Goal: Task Accomplishment & Management: Complete application form

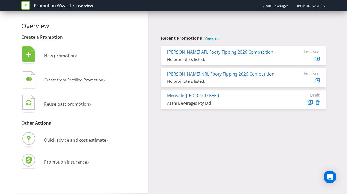
click at [212, 39] on link "View all" at bounding box center [212, 38] width 14 height 5
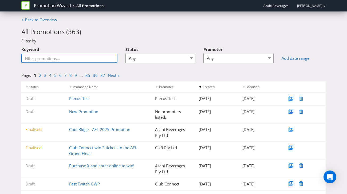
click at [69, 57] on input "Keyword" at bounding box center [69, 58] width 96 height 9
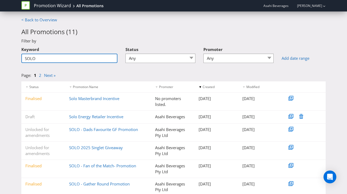
type input "SOLO"
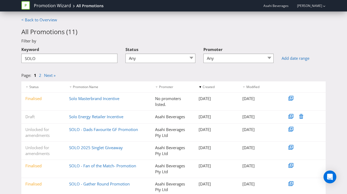
click at [117, 73] on div "Page: 1 2 Next »" at bounding box center [173, 77] width 313 height 9
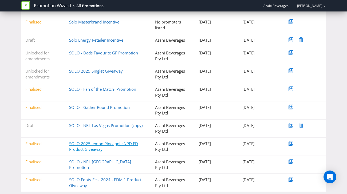
scroll to position [88, 0]
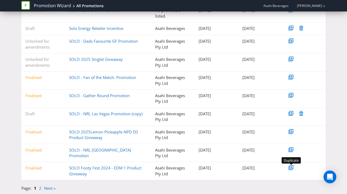
click at [293, 168] on icon at bounding box center [292, 167] width 3 height 3
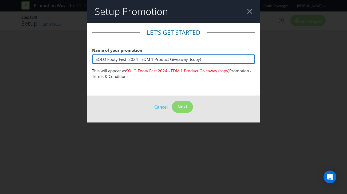
drag, startPoint x: 203, startPoint y: 60, endPoint x: 83, endPoint y: 59, distance: 119.7
click at [83, 59] on div "Setup Promotion Let's get started Name of your promotion SOLO Footy Fest 2024 -…" at bounding box center [173, 97] width 347 height 194
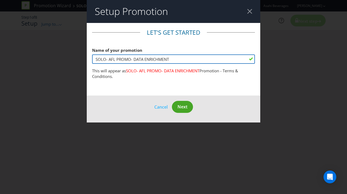
type input "SOLO- AFL PROMO- DATA ENRICHMENT"
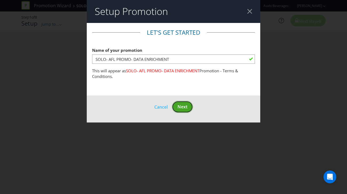
click at [180, 105] on span "Next" at bounding box center [183, 107] width 10 height 6
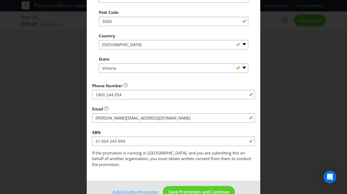
scroll to position [223, 0]
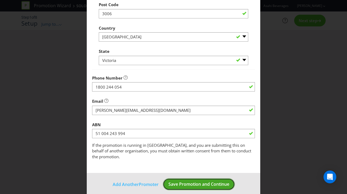
click at [193, 181] on span "Save Promotion and Continue" at bounding box center [199, 184] width 61 height 6
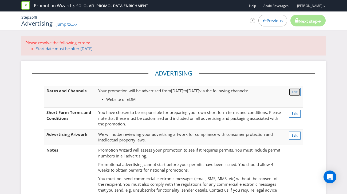
click at [291, 93] on button "Edit" at bounding box center [295, 92] width 12 height 8
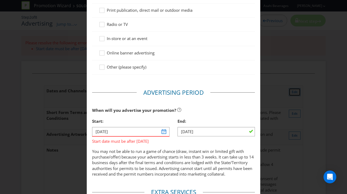
scroll to position [131, 0]
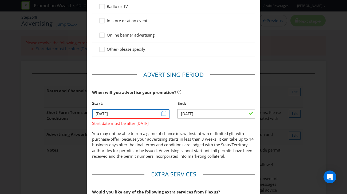
click at [164, 112] on input "[DATE]" at bounding box center [131, 113] width 78 height 9
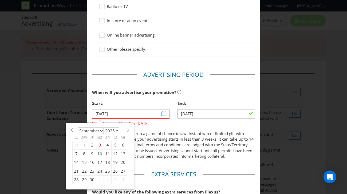
click at [114, 155] on div "12" at bounding box center [116, 154] width 8 height 9
type input "[DATE]"
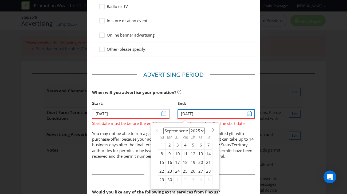
click at [251, 115] on input "[DATE]" at bounding box center [217, 113] width 78 height 9
click at [161, 170] on div "22" at bounding box center [162, 171] width 8 height 9
type input "[DATE]"
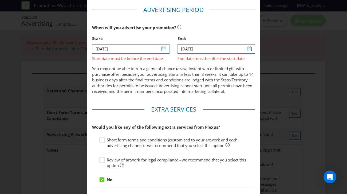
scroll to position [218, 0]
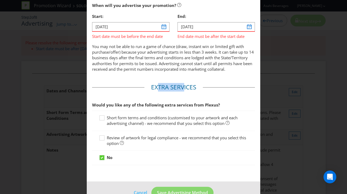
drag, startPoint x: 158, startPoint y: 92, endPoint x: 184, endPoint y: 92, distance: 25.9
click at [184, 92] on legend "Extra Services" at bounding box center [174, 87] width 59 height 9
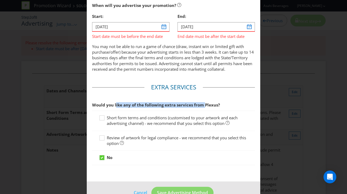
drag, startPoint x: 116, startPoint y: 110, endPoint x: 203, endPoint y: 110, distance: 86.6
click at [203, 108] on span "Would you like any of the following extra services from Plexus?" at bounding box center [156, 104] width 128 height 5
click at [103, 118] on div at bounding box center [102, 116] width 3 height 3
click at [0, 0] on input "Short form terms and conditions (customised to your artwork and each advertisin…" at bounding box center [0, 0] width 0 height 0
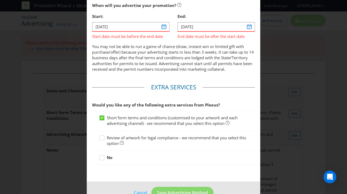
scroll to position [238, 0]
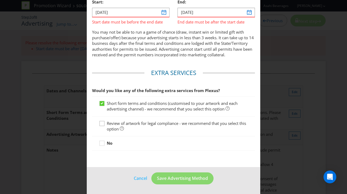
click at [104, 123] on icon at bounding box center [103, 125] width 8 height 8
click at [0, 0] on input "Review of artwork for legal compliance - we recommend that you select this opti…" at bounding box center [0, 0] width 0 height 0
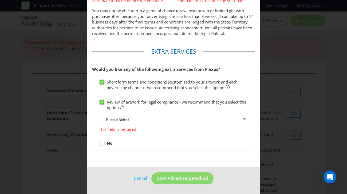
scroll to position [259, 0]
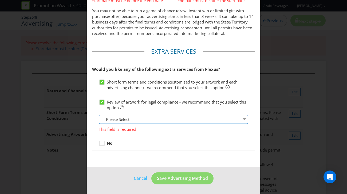
click at [149, 118] on select "-- Please Select -- 1 piece 2-4 pieces (provided at same time) 5-7 pieces (prov…" at bounding box center [174, 119] width 150 height 9
click at [99, 123] on select "-- Please Select -- 1 piece 2-4 pieces (provided at same time) 5-7 pieces (prov…" at bounding box center [174, 119] width 150 height 9
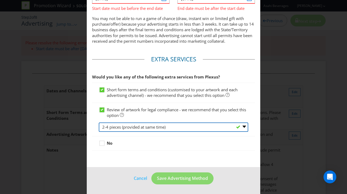
click at [153, 128] on select "-- Please Select -- 1 piece 2-4 pieces (provided at same time) 5-7 pieces (prov…" at bounding box center [174, 127] width 150 height 9
select select "MARKETING_REVIEW_1"
click at [99, 123] on select "-- Please Select -- 1 piece 2-4 pieces (provided at same time) 5-7 pieces (prov…" at bounding box center [174, 127] width 150 height 9
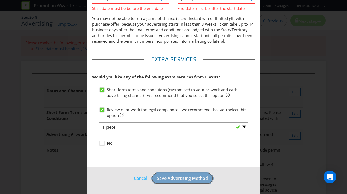
click at [189, 177] on span "Save Advertising Method" at bounding box center [182, 179] width 51 height 6
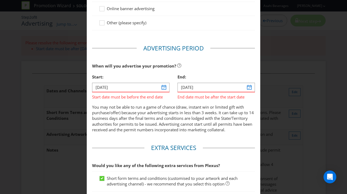
scroll to position [157, 0]
click at [251, 87] on input "[DATE]" at bounding box center [217, 87] width 78 height 9
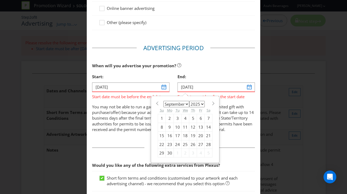
click at [161, 143] on div "22" at bounding box center [162, 144] width 8 height 9
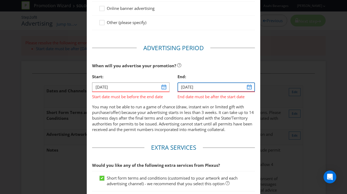
drag, startPoint x: 253, startPoint y: 87, endPoint x: 250, endPoint y: 87, distance: 3.5
click at [253, 87] on input "[DATE]" at bounding box center [217, 87] width 78 height 9
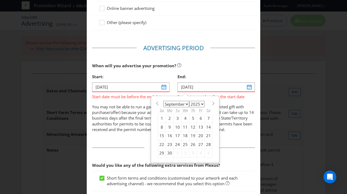
click at [164, 144] on div "22" at bounding box center [162, 144] width 8 height 9
click at [201, 88] on input "[DATE]" at bounding box center [217, 87] width 78 height 9
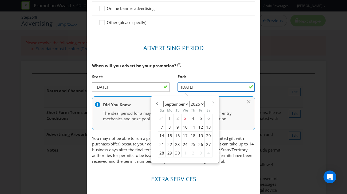
type input "[DATE]"
click at [243, 150] on p "You may not be able to run a game of chance (draw, instant win or limited gift …" at bounding box center [173, 150] width 163 height 29
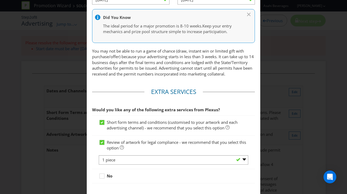
scroll to position [283, 0]
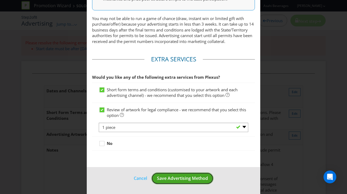
click at [176, 181] on span "Save Advertising Method" at bounding box center [182, 179] width 51 height 6
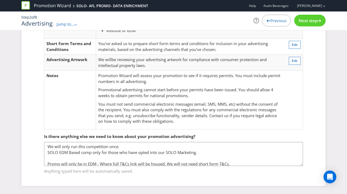
scroll to position [2, 0]
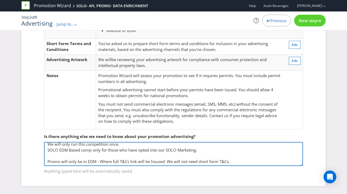
click at [71, 154] on textarea "We will only run this competition once. SOLO EDM Based comp only for those who …" at bounding box center [173, 154] width 259 height 24
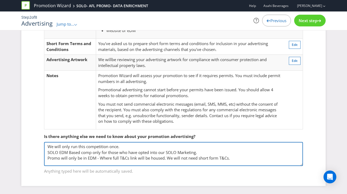
scroll to position [0, 0]
click at [201, 151] on textarea "We will only run this competition once. SOLO EDM Based comp only for those who …" at bounding box center [173, 154] width 259 height 24
drag, startPoint x: 207, startPoint y: 153, endPoint x: 36, endPoint y: 153, distance: 171.3
click at [36, 153] on fieldset "Is there anything else we need to know about your promotion advertising? We wil…" at bounding box center [173, 150] width 283 height 55
drag, startPoint x: 106, startPoint y: 146, endPoint x: 120, endPoint y: 147, distance: 14.7
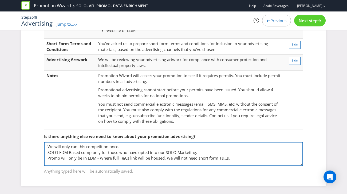
click at [105, 147] on textarea "We will only run this competition once. SOLO EDM Based comp only for those who …" at bounding box center [173, 154] width 259 height 24
drag, startPoint x: 132, startPoint y: 146, endPoint x: 53, endPoint y: 149, distance: 79.1
click at [42, 147] on fieldset "Is there anything else we need to know about your promotion advertising? We wil…" at bounding box center [173, 150] width 283 height 55
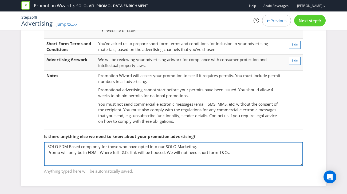
click at [203, 148] on textarea "We will only run this competition once. SOLO EDM Based comp only for those who …" at bounding box center [173, 154] width 259 height 24
click at [232, 151] on textarea "We will only run this competition once. SOLO EDM Based comp only for those who …" at bounding box center [173, 154] width 259 height 24
drag, startPoint x: 233, startPoint y: 153, endPoint x: 191, endPoint y: 159, distance: 41.7
click at [165, 153] on textarea "We will only run this competition once. SOLO EDM Based comp only for those who …" at bounding box center [173, 154] width 259 height 24
click at [201, 160] on textarea "We will only run this competition once. SOLO EDM Based comp only for those who …" at bounding box center [173, 154] width 259 height 24
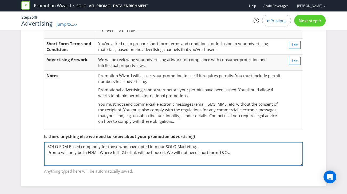
drag, startPoint x: 220, startPoint y: 153, endPoint x: 168, endPoint y: 153, distance: 51.6
click at [168, 153] on textarea "We will only run this competition once. SOLO EDM Based comp only for those who …" at bounding box center [173, 154] width 259 height 24
type textarea "SOLO EDM Based comp only for those who have opted into our SOLO Marketing. Prom…"
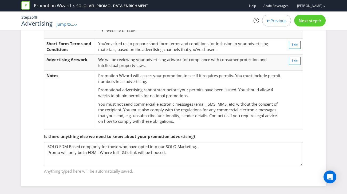
click at [313, 22] on span "Next step" at bounding box center [308, 20] width 19 height 5
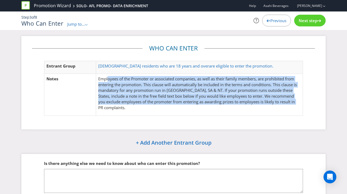
drag, startPoint x: 107, startPoint y: 80, endPoint x: 146, endPoint y: 110, distance: 49.0
click at [145, 111] on td "Employees of the Promoter or associated companies, as well as their family memb…" at bounding box center [199, 95] width 207 height 42
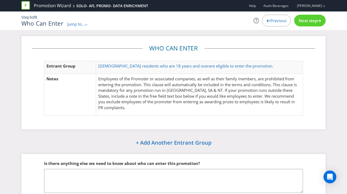
click at [147, 109] on p "Employees of the Promoter or associated companies, as well as their family memb…" at bounding box center [199, 93] width 203 height 34
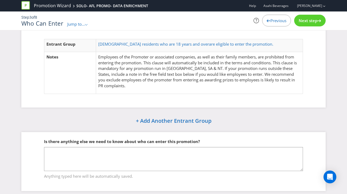
scroll to position [27, 0]
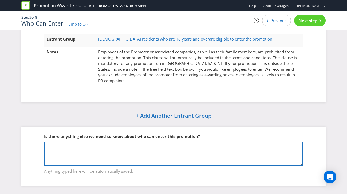
click at [95, 155] on textarea at bounding box center [173, 154] width 259 height 24
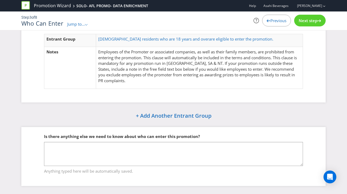
click at [307, 22] on span "Next step" at bounding box center [308, 20] width 19 height 5
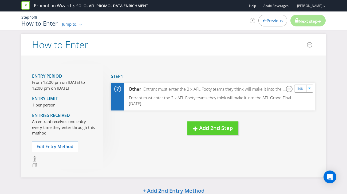
drag, startPoint x: 39, startPoint y: 82, endPoint x: 84, endPoint y: 87, distance: 45.5
click at [86, 90] on p "From 12:00 pm on [DATE] to 12:00 pm on [DATE]" at bounding box center [63, 85] width 63 height 11
click at [84, 87] on p "From 12:00 pm on [DATE] to 12:00 pm on [DATE]" at bounding box center [63, 85] width 63 height 11
drag, startPoint x: 42, startPoint y: 121, endPoint x: 76, endPoint y: 127, distance: 33.9
click at [76, 127] on p "An entrant receives one entry every time they enter through this method." at bounding box center [63, 127] width 63 height 17
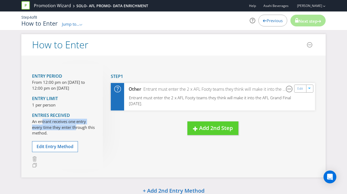
click at [76, 127] on p "An entrant receives one entry every time they enter through this method." at bounding box center [63, 127] width 63 height 17
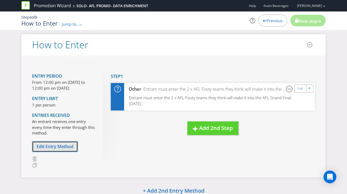
click at [55, 145] on span "Edit Entry Method" at bounding box center [55, 147] width 37 height 6
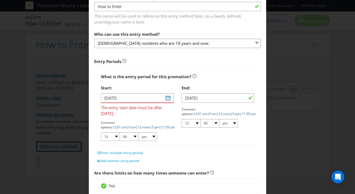
scroll to position [41, 0]
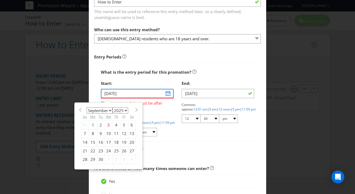
click at [166, 95] on input "[DATE]" at bounding box center [137, 93] width 73 height 9
click at [122, 135] on div "12" at bounding box center [124, 134] width 8 height 9
type input "[DATE]"
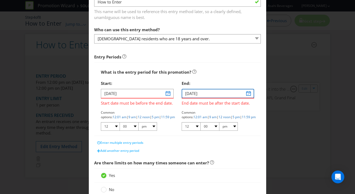
click at [251, 94] on input "[DATE]" at bounding box center [217, 93] width 73 height 9
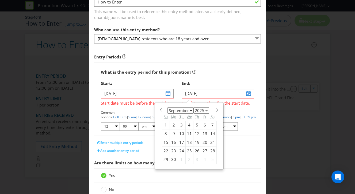
click at [165, 150] on div "22" at bounding box center [166, 151] width 8 height 9
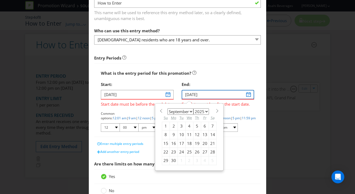
scroll to position [40, 0]
click at [213, 93] on input "[DATE]" at bounding box center [217, 94] width 73 height 9
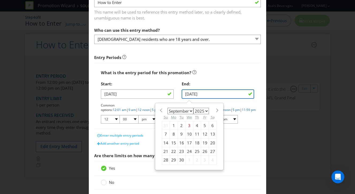
type input "[DATE]"
click at [245, 77] on div "What is the entry period for this promotion?" at bounding box center [177, 72] width 153 height 11
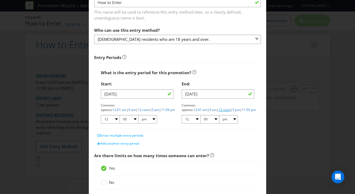
click at [230, 108] on link "12 noon" at bounding box center [224, 110] width 12 height 5
click at [150, 108] on link "12 noon" at bounding box center [144, 110] width 12 height 5
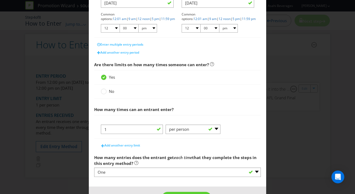
scroll to position [151, 0]
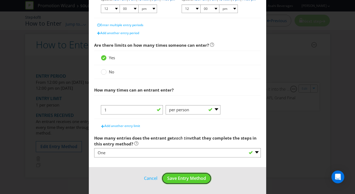
click at [187, 178] on span "Save Entry Method" at bounding box center [186, 179] width 39 height 6
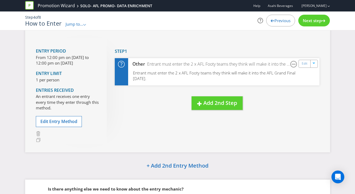
drag, startPoint x: 51, startPoint y: 56, endPoint x: 80, endPoint y: 63, distance: 30.1
click at [80, 63] on p "From 12:00 pm on [DATE] to 12:00 pm on [DATE]" at bounding box center [67, 60] width 63 height 11
click at [79, 62] on p "From 12:00 pm on [DATE] to 12:00 pm on [DATE]" at bounding box center [67, 60] width 63 height 11
click at [304, 64] on link "Edit" at bounding box center [305, 64] width 6 height 6
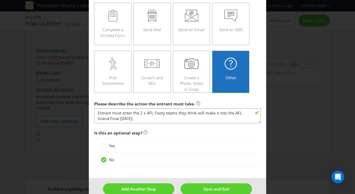
scroll to position [82, 0]
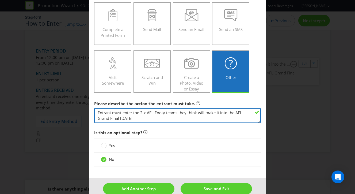
drag, startPoint x: 152, startPoint y: 119, endPoint x: 92, endPoint y: 110, distance: 60.2
click at [92, 110] on main "To enter the entrant must... Make a Purchase Connect on Social Media Go Online …" at bounding box center [177, 59] width 177 height 237
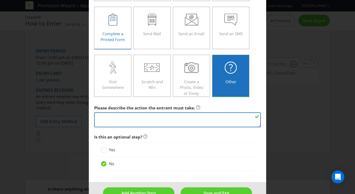
scroll to position [88, 0]
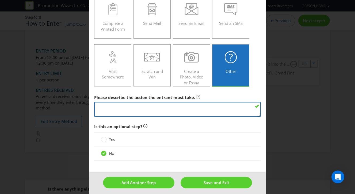
click at [127, 107] on textarea "Entrant must enter the 2 x AFL Footy teams they think will make it into the AFL…" at bounding box center [177, 109] width 167 height 15
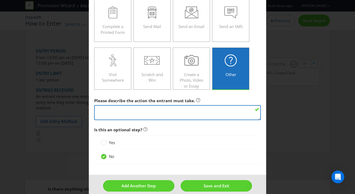
scroll to position [83, 0]
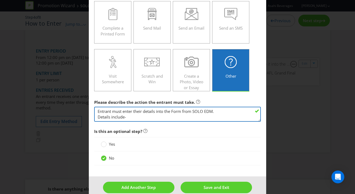
click at [129, 119] on textarea "Entrant must enter the 2 x AFL Footy teams they think will make it into the AFL…" at bounding box center [177, 114] width 167 height 15
paste textarea "First name Last name email DOB State Post code Data enrichment questions: Gende…"
click at [112, 110] on textarea "Entrant must enter the 2 x AFL Footy teams they think will make it into the AFL…" at bounding box center [177, 114] width 167 height 15
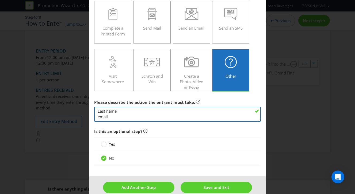
click at [98, 112] on textarea "Entrant must enter the 2 x AFL Footy teams they think will make it into the AFL…" at bounding box center [177, 114] width 167 height 15
click at [98, 117] on textarea "Entrant must enter the 2 x AFL Footy teams they think will make it into the AFL…" at bounding box center [177, 114] width 167 height 15
click at [99, 117] on textarea "Entrant must enter the 2 x AFL Footy teams they think will make it into the AFL…" at bounding box center [177, 114] width 167 height 15
click at [98, 118] on textarea "Entrant must enter the 2 x AFL Footy teams they think will make it into the AFL…" at bounding box center [177, 114] width 167 height 15
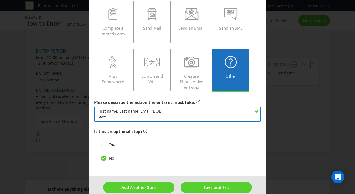
click at [98, 116] on textarea "Entrant must enter the 2 x AFL Footy teams they think will make it into the AFL…" at bounding box center [177, 114] width 167 height 15
click at [98, 118] on textarea "Entrant must enter the 2 x AFL Footy teams they think will make it into the AFL…" at bounding box center [177, 114] width 167 height 15
click at [97, 118] on textarea "Entrant must enter the 2 x AFL Footy teams they think will make it into the AFL…" at bounding box center [177, 114] width 167 height 15
click at [98, 118] on textarea "Entrant must enter the 2 x AFL Footy teams they think will make it into the AFL…" at bounding box center [177, 114] width 167 height 15
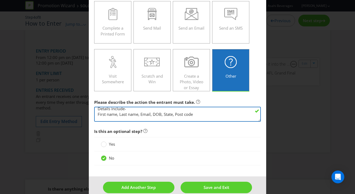
scroll to position [1, 0]
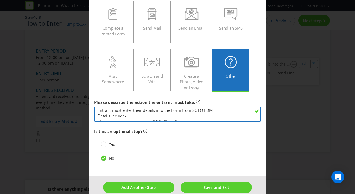
drag, startPoint x: 155, startPoint y: 111, endPoint x: 91, endPoint y: 109, distance: 63.9
click at [91, 109] on main "To enter the entrant must... Make a Purchase Connect on Social Media Go Online …" at bounding box center [177, 58] width 177 height 237
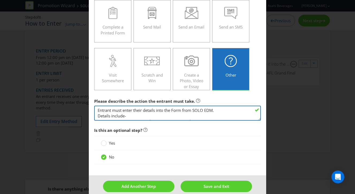
click at [127, 111] on textarea "Entrant must enter the 2 x AFL Footy teams they think will make it into the AFL…" at bounding box center [177, 113] width 167 height 15
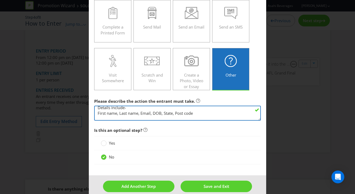
scroll to position [9, 0]
click at [97, 113] on textarea "Entrant must enter the 2 x AFL Footy teams they think will make it into the AFL…" at bounding box center [177, 113] width 167 height 15
click at [243, 114] on textarea "Entrant must enter the 2 x AFL Footy teams they think will make it into the AFL…" at bounding box center [177, 113] width 167 height 15
drag, startPoint x: 161, startPoint y: 112, endPoint x: 96, endPoint y: 111, distance: 64.9
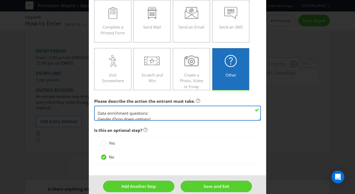
click at [96, 111] on textarea "Entrant must enter the 2 x AFL Footy teams they think will make it into the AFL…" at bounding box center [177, 113] width 167 height 15
drag, startPoint x: 150, startPoint y: 113, endPoint x: 113, endPoint y: 113, distance: 37.4
click at [113, 113] on textarea "Entrant must enter the 2 x AFL Footy teams they think will make it into the AFL…" at bounding box center [177, 113] width 167 height 15
click at [98, 114] on textarea "Entrant must enter the 2 x AFL Footy teams they think will make it into the AFL…" at bounding box center [177, 113] width 167 height 15
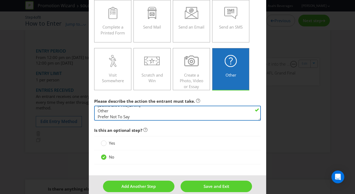
scroll to position [33, 0]
click at [130, 116] on textarea "Entrant must enter the 2 x AFL Footy teams they think will make it into the AFL…" at bounding box center [177, 113] width 167 height 15
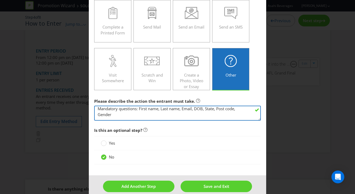
scroll to position [13, 0]
click at [98, 114] on textarea "Entrant must enter the 2 x AFL Footy teams they think will make it into the AFL…" at bounding box center [177, 113] width 167 height 15
click at [98, 111] on textarea "Entrant must enter the 2 x AFL Footy teams they think will make it into the AFL…" at bounding box center [177, 113] width 167 height 15
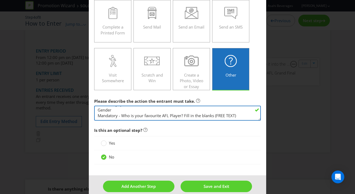
drag, startPoint x: 238, startPoint y: 115, endPoint x: 184, endPoint y: 117, distance: 53.8
click at [184, 117] on textarea "Entrant must enter the 2 x AFL Footy teams they think will make it into the AFL…" at bounding box center [177, 113] width 167 height 15
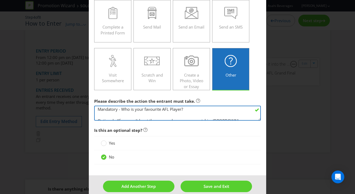
scroll to position [26, 0]
click at [128, 115] on textarea "Entrant must enter the 2 x AFL Footy teams they think will make it into the AFL…" at bounding box center [177, 113] width 167 height 15
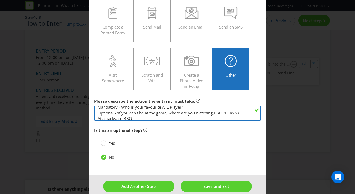
scroll to position [20, 0]
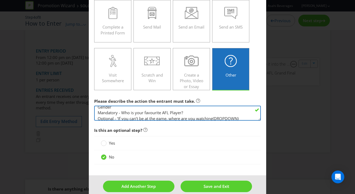
click at [117, 118] on textarea "Entrant must enter the 2 x AFL Footy teams they think will make it into the AFL…" at bounding box center [177, 113] width 167 height 15
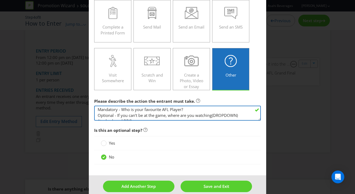
drag, startPoint x: 239, startPoint y: 119, endPoint x: 216, endPoint y: 117, distance: 23.6
click at [216, 117] on textarea "Entrant must enter the 2 x AFL Footy teams they think will make it into the AFL…" at bounding box center [177, 113] width 167 height 15
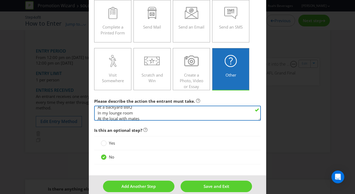
scroll to position [41, 0]
drag, startPoint x: 168, startPoint y: 118, endPoint x: 95, endPoint y: 113, distance: 73.4
click at [94, 113] on textarea "Entrant must enter the 2 x AFL Footy teams they think will make it into the AFL…" at bounding box center [177, 113] width 167 height 15
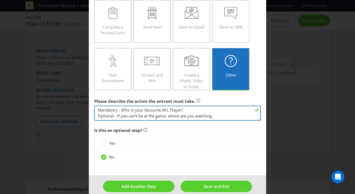
scroll to position [92, 0]
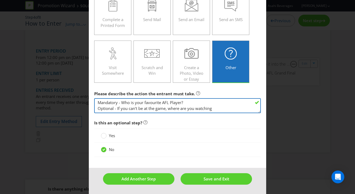
click at [115, 109] on textarea "Entrant must enter the 2 x AFL Footy teams they think will make it into the AFL…" at bounding box center [177, 105] width 167 height 15
drag, startPoint x: 121, startPoint y: 103, endPoint x: 97, endPoint y: 103, distance: 24.3
click at [97, 103] on textarea "Entrant must enter the 2 x AFL Footy teams they think will make it into the AFL…" at bounding box center [177, 105] width 167 height 15
drag, startPoint x: 117, startPoint y: 108, endPoint x: 86, endPoint y: 108, distance: 30.5
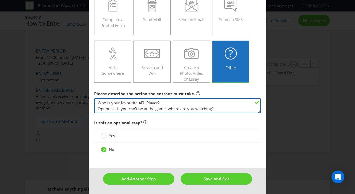
click at [86, 108] on div "How to Enter To enter the entrant must... Make a Purchase Connect on Social Med…" at bounding box center [177, 97] width 355 height 194
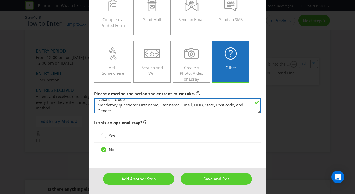
scroll to position [9, 0]
drag, startPoint x: 136, startPoint y: 106, endPoint x: 95, endPoint y: 106, distance: 41.2
click at [95, 106] on textarea "Entrant must enter the 2 x AFL Footy teams they think will make it into the AFL…" at bounding box center [177, 105] width 167 height 15
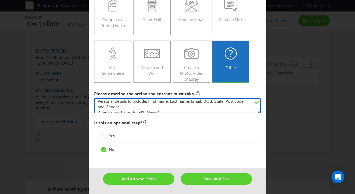
scroll to position [10, 0]
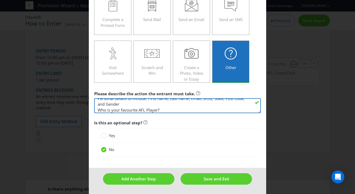
click at [99, 110] on textarea "Entrant must enter the 2 x AFL Footy teams they think will make it into the AFL…" at bounding box center [177, 105] width 167 height 15
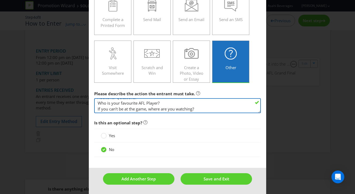
scroll to position [23, 0]
type textarea "Entrant must enter their details into the Form from SOLO EDM. Personal details …"
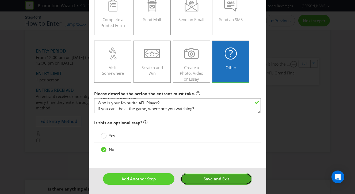
click at [218, 180] on span "Save and Exit" at bounding box center [216, 178] width 26 height 5
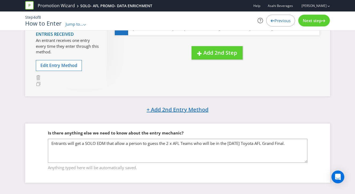
scroll to position [83, 0]
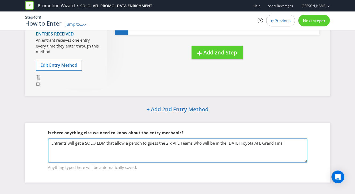
click at [141, 144] on textarea "Entrants will get a SOLO EDM that allow a person to guess the 2 x AFL Teams who…" at bounding box center [177, 151] width 259 height 24
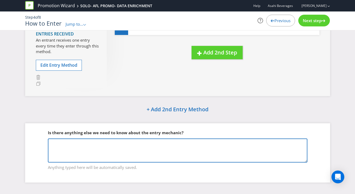
scroll to position [86, 0]
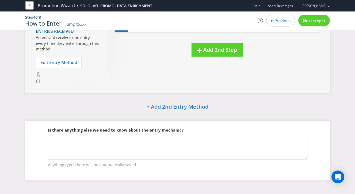
click at [316, 22] on span "Next step" at bounding box center [312, 20] width 19 height 5
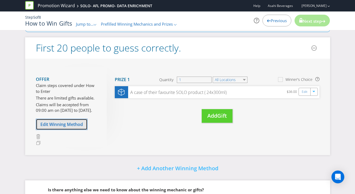
click at [60, 127] on span "Edit Winning Method" at bounding box center [61, 125] width 42 height 6
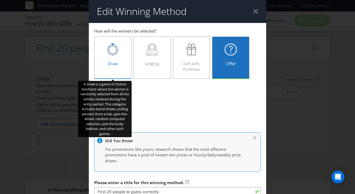
click at [121, 53] on div at bounding box center [113, 50] width 26 height 12
click at [0, 0] on input "Draw" at bounding box center [0, 0] width 0 height 0
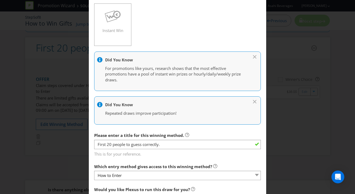
scroll to position [84, 0]
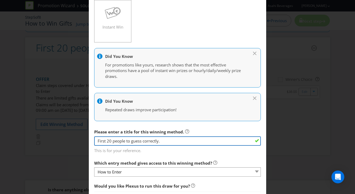
drag, startPoint x: 164, startPoint y: 141, endPoint x: 95, endPoint y: 140, distance: 69.0
click at [95, 140] on input "First 20 people to guess correctly." at bounding box center [177, 141] width 167 height 9
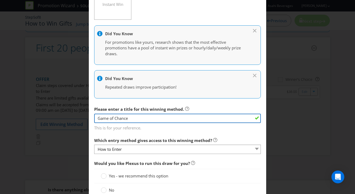
scroll to position [122, 0]
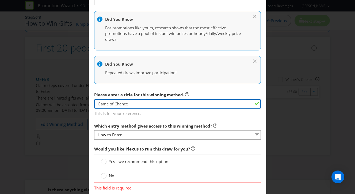
type input "Game of Chance"
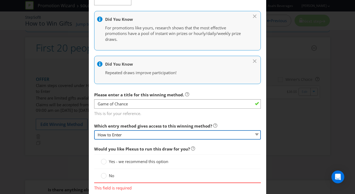
click at [130, 135] on select "How to Enter" at bounding box center [177, 134] width 167 height 9
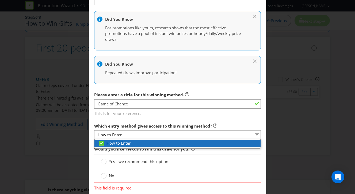
click at [120, 143] on span "How to Enter" at bounding box center [118, 143] width 24 height 5
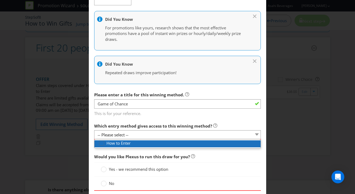
click at [98, 144] on div "How to Enter" at bounding box center [177, 144] width 166 height 7
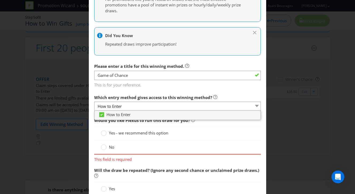
scroll to position [156, 0]
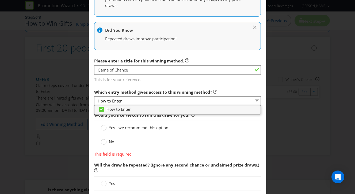
click at [137, 146] on div "No" at bounding box center [177, 142] width 167 height 14
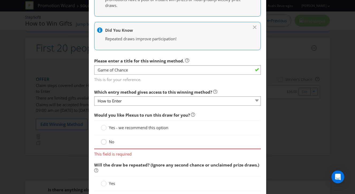
click at [103, 142] on circle at bounding box center [103, 142] width 5 height 5
click at [0, 0] on input "No" at bounding box center [0, 0] width 0 height 0
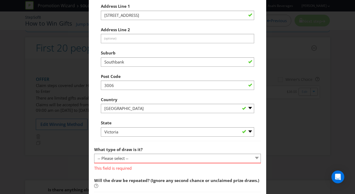
scroll to position [446, 0]
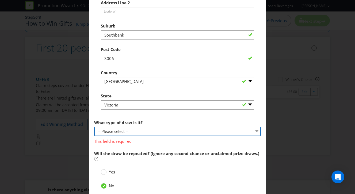
click at [126, 130] on select "-- Please select -- Computerised random selection Barrel draw Don't specify Oth…" at bounding box center [177, 131] width 167 height 9
select select "COMPUTERISED"
click at [94, 127] on select "-- Please select -- Computerised random selection Barrel draw Don't specify Oth…" at bounding box center [177, 131] width 167 height 9
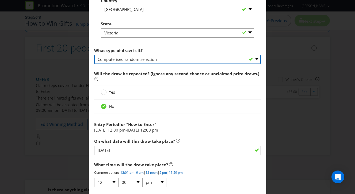
scroll to position [531, 0]
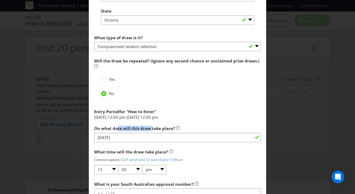
drag, startPoint x: 116, startPoint y: 129, endPoint x: 151, endPoint y: 129, distance: 35.0
click at [151, 129] on span "On what date will this draw take place?" at bounding box center [134, 128] width 81 height 5
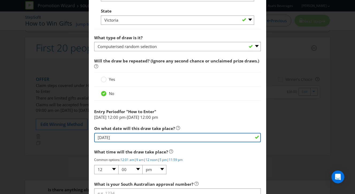
click at [137, 136] on input "[DATE]" at bounding box center [177, 137] width 167 height 9
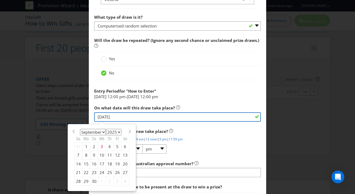
scroll to position [552, 0]
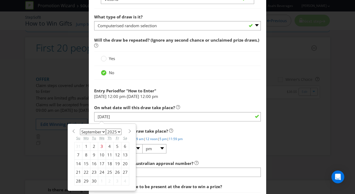
click at [86, 173] on div "22" at bounding box center [86, 172] width 8 height 9
type input "[DATE]"
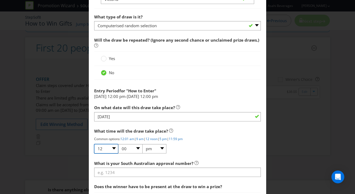
click at [102, 149] on select "01 02 03 04 05 06 07 08 09 10 11 12" at bounding box center [106, 148] width 24 height 9
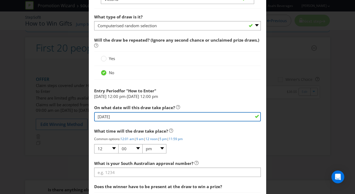
click at [134, 116] on input "[DATE]" at bounding box center [177, 116] width 167 height 9
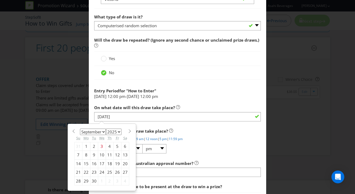
click at [85, 172] on div "22" at bounding box center [86, 172] width 8 height 9
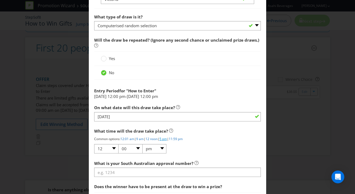
click at [167, 139] on link "5 pm" at bounding box center [162, 139] width 7 height 5
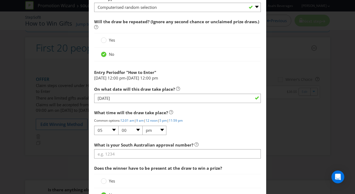
scroll to position [580, 0]
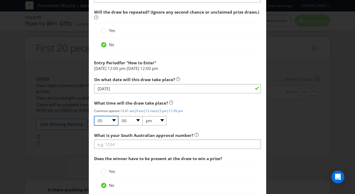
click at [106, 121] on select "01 02 03 04 05 06 07 08 09 10 11 12" at bounding box center [106, 120] width 24 height 9
select select "03"
click at [94, 116] on select "01 02 03 04 05 06 07 08 09 10 11 12" at bounding box center [106, 120] width 24 height 9
click at [192, 119] on div "What time will the draw take place? Common options: 12:01 am | 9 am | 12 noon |…" at bounding box center [177, 112] width 167 height 28
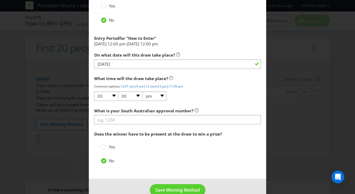
scroll to position [607, 0]
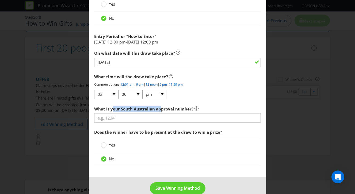
drag, startPoint x: 117, startPoint y: 109, endPoint x: 161, endPoint y: 109, distance: 44.4
click at [161, 109] on span "What is your South Australian approval number?" at bounding box center [143, 108] width 99 height 5
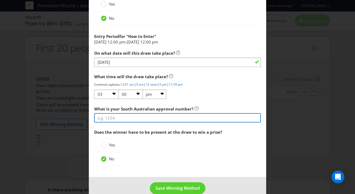
click at [127, 118] on input "text" at bounding box center [177, 117] width 167 height 9
type input "NA"
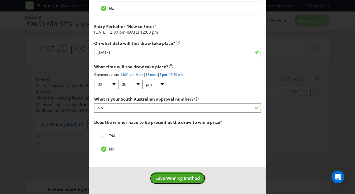
click at [186, 180] on span "Save Winning Method" at bounding box center [177, 179] width 44 height 6
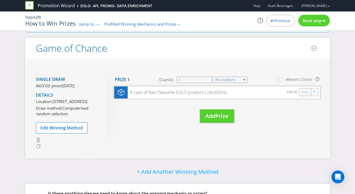
click at [305, 93] on link "Edit" at bounding box center [305, 92] width 6 height 6
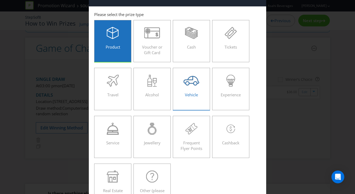
scroll to position [12, 0]
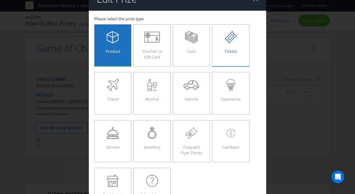
click at [227, 45] on div "Tickets" at bounding box center [231, 43] width 26 height 24
click at [0, 0] on input "Tickets" at bounding box center [0, 0] width 0 height 0
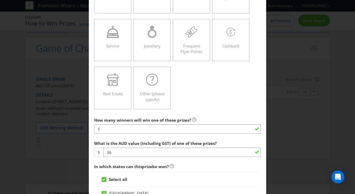
scroll to position [125, 0]
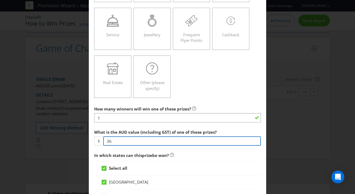
click at [125, 143] on input "36" at bounding box center [182, 141] width 158 height 9
type input "3"
type input "360"
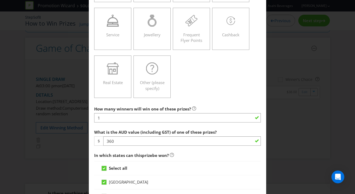
click at [193, 159] on span "In which states can this prize be won?" at bounding box center [177, 155] width 167 height 11
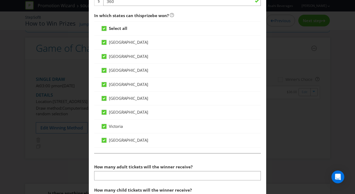
scroll to position [311, 0]
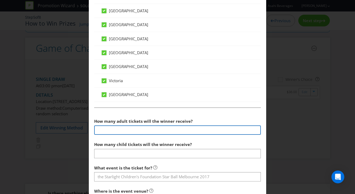
click at [160, 131] on input "number" at bounding box center [177, 130] width 167 height 9
type input "2"
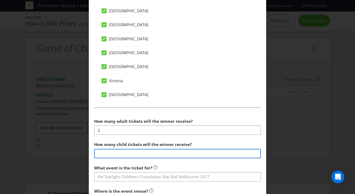
click at [115, 150] on input "number" at bounding box center [177, 153] width 167 height 9
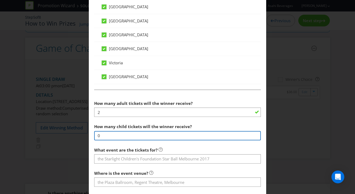
scroll to position [336, 0]
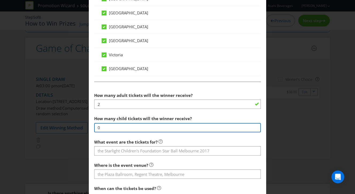
type input "0"
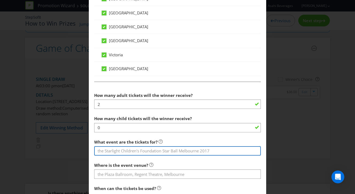
click at [108, 149] on input "text" at bounding box center [177, 150] width 167 height 9
click at [97, 152] on input "AFL GF in [GEOGRAPHIC_DATA]" at bounding box center [177, 150] width 167 height 9
drag, startPoint x: 184, startPoint y: 152, endPoint x: 209, endPoint y: 152, distance: 24.3
click at [209, 152] on input "2025 Toyota AFL Grand Final AFL GF in [GEOGRAPHIC_DATA]" at bounding box center [177, 150] width 167 height 9
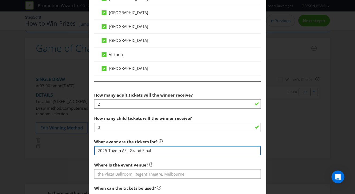
scroll to position [350, 0]
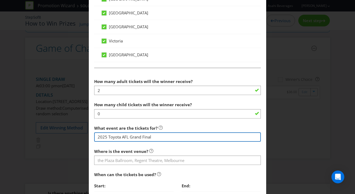
type input "2025 Toyota AFL Grand Final"
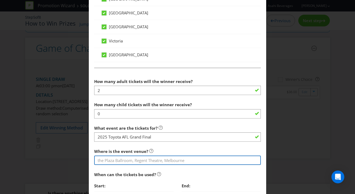
click at [130, 164] on input "text" at bounding box center [177, 160] width 167 height 9
type input "M"
type input "m"
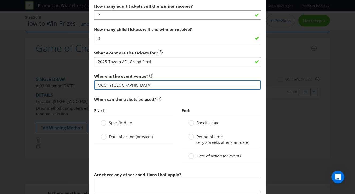
scroll to position [426, 0]
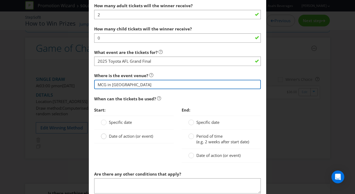
type input "MCG in [GEOGRAPHIC_DATA]"
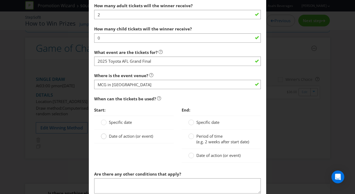
click at [104, 136] on circle at bounding box center [103, 136] width 5 height 5
click at [0, 0] on input "Date of action (or event)" at bounding box center [0, 0] width 0 height 0
click at [129, 147] on input "text" at bounding box center [139, 147] width 66 height 9
type input "[DATE]"
click at [192, 156] on circle at bounding box center [190, 155] width 5 height 5
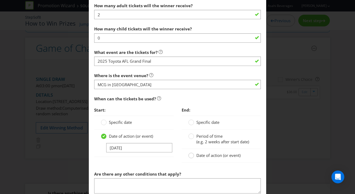
click at [0, 0] on input "Date of action (or event)" at bounding box center [0, 0] width 0 height 0
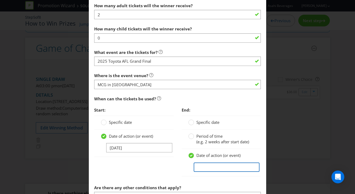
click at [204, 168] on input "text" at bounding box center [226, 167] width 66 height 9
type input "[DATE]"
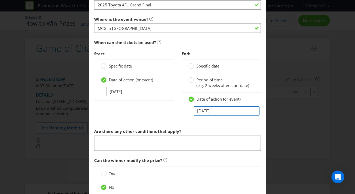
scroll to position [511, 0]
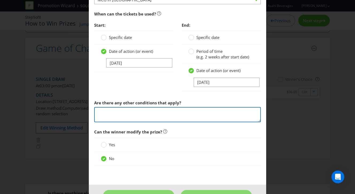
click at [121, 114] on textarea at bounding box center [177, 114] width 167 height 15
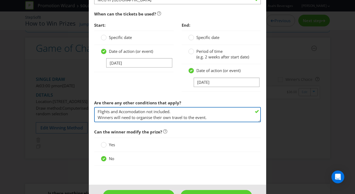
scroll to position [528, 0]
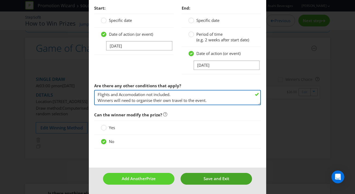
type textarea "Flights and Accomodation not included. Winners will need to organise their own …"
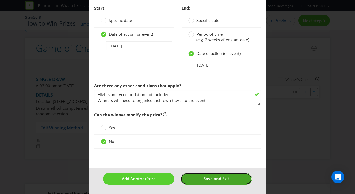
click at [198, 181] on button "Save and Exit" at bounding box center [215, 178] width 71 height 11
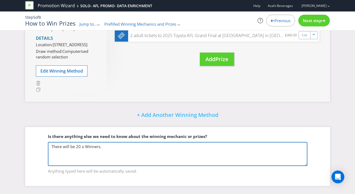
scroll to position [111, 0]
drag, startPoint x: 114, startPoint y: 145, endPoint x: 62, endPoint y: 146, distance: 51.6
click at [62, 146] on textarea "There will be 20 x Winners." at bounding box center [177, 154] width 259 height 24
type textarea "T"
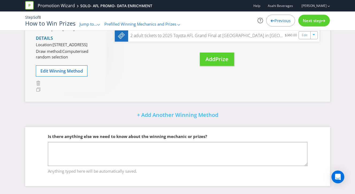
click at [310, 22] on span "Next step" at bounding box center [312, 20] width 19 height 5
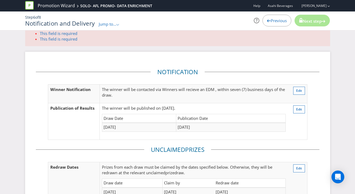
scroll to position [46, 0]
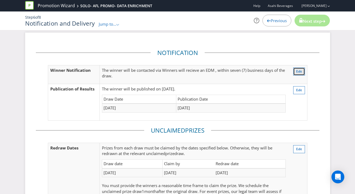
click at [295, 71] on button "Edit" at bounding box center [299, 72] width 12 height 8
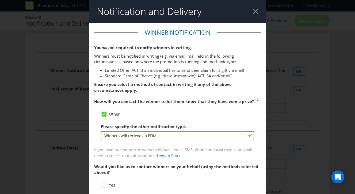
drag, startPoint x: 160, startPoint y: 134, endPoint x: 128, endPoint y: 138, distance: 31.7
click at [128, 138] on input "Winners will recieve an EDM" at bounding box center [177, 135] width 153 height 9
type input "Winners will receive an email or Call from 1H Social team."
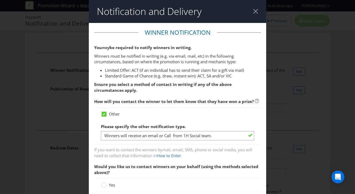
click at [212, 120] on div "Other Please specify the other notification type. Winners will receive an email…" at bounding box center [177, 125] width 153 height 29
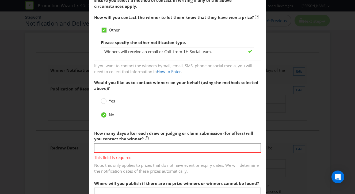
scroll to position [87, 0]
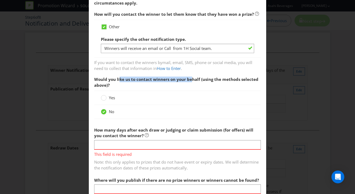
drag, startPoint x: 122, startPoint y: 78, endPoint x: 191, endPoint y: 80, distance: 69.3
click at [191, 80] on span "Would you like us to contact winners on your behalf (using the methods selected…" at bounding box center [176, 82] width 164 height 11
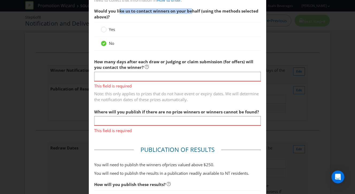
scroll to position [156, 0]
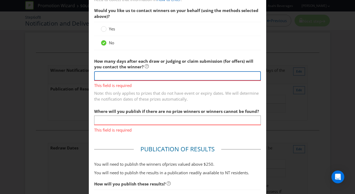
click at [110, 75] on input "number" at bounding box center [177, 75] width 167 height 9
type input "1"
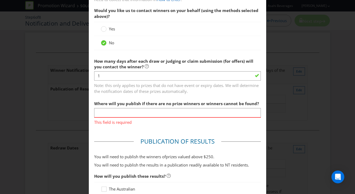
drag, startPoint x: 101, startPoint y: 108, endPoint x: 170, endPoint y: 107, distance: 69.2
click at [170, 107] on div "Where will you publish if there are no prize winners or winners cannot be found…" at bounding box center [177, 111] width 167 height 27
drag, startPoint x: 129, startPoint y: 104, endPoint x: 140, endPoint y: 103, distance: 11.3
click at [129, 104] on span "Where will you publish if there are no prize winners or winners cannot be found?" at bounding box center [176, 103] width 165 height 5
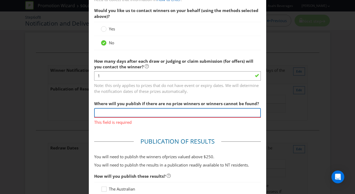
drag, startPoint x: 134, startPoint y: 111, endPoint x: 131, endPoint y: 114, distance: 4.0
click at [134, 111] on input "text" at bounding box center [177, 112] width 167 height 9
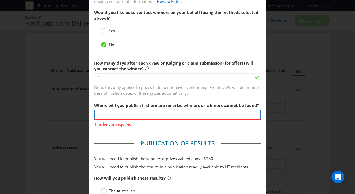
type input "Winners will not be published."
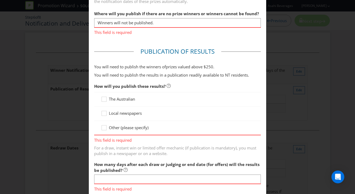
click at [100, 128] on div "How will you publish these results? The Australian Local newspapers Other (plea…" at bounding box center [177, 119] width 167 height 76
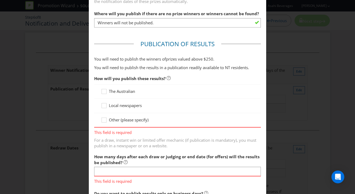
click at [104, 128] on span "This field is required" at bounding box center [177, 132] width 167 height 8
click at [104, 123] on icon at bounding box center [105, 121] width 8 height 8
click at [0, 0] on input "Other (please specify)" at bounding box center [0, 0] width 0 height 0
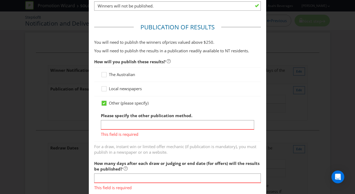
scroll to position [260, 0]
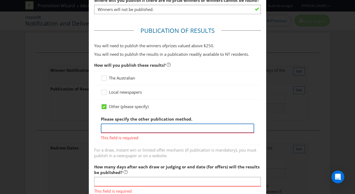
click at [112, 127] on input "text" at bounding box center [177, 128] width 153 height 9
type input "[URL][DOMAIN_NAME]"
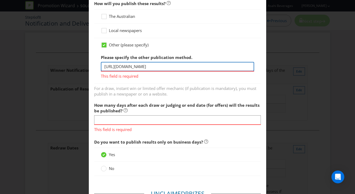
scroll to position [321, 0]
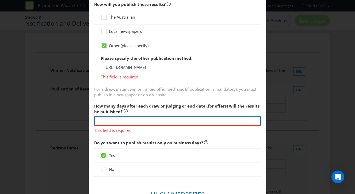
click at [116, 120] on div "How many days after each draw or judging or end date (for offers) will the resu…" at bounding box center [177, 117] width 167 height 33
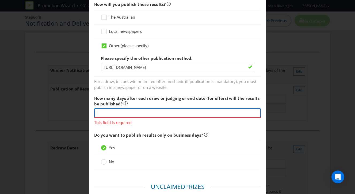
type input "4"
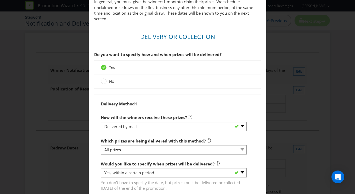
scroll to position [536, 0]
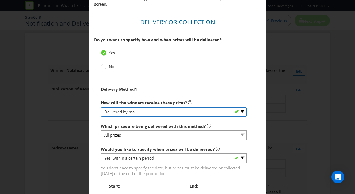
click at [129, 112] on select "-- Please select -- Delivered by mail Delivered by email Delivered in-person Co…" at bounding box center [174, 111] width 146 height 9
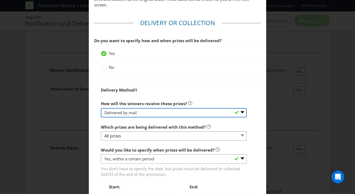
scroll to position [537, 0]
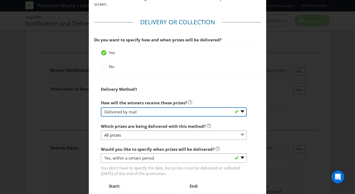
select select "EMAIL"
click at [101, 107] on select "-- Please select -- Delivered by mail Delivered by email Delivered in-person Co…" at bounding box center [174, 111] width 146 height 9
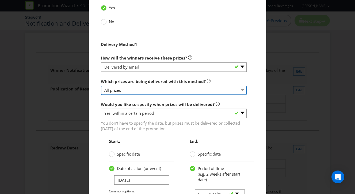
click at [127, 90] on select "All prizes" at bounding box center [174, 90] width 146 height 9
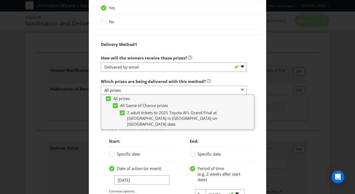
click at [249, 82] on div "Which prizes are being delivered with this method? All prizes All prizes All Ga…" at bounding box center [177, 85] width 153 height 19
click at [149, 145] on span "Start:" at bounding box center [141, 141] width 65 height 11
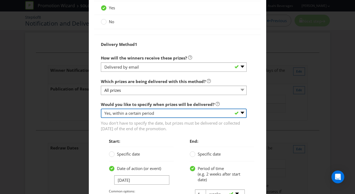
click at [123, 115] on select "-- Please select -- Yes, specific date (please specify) Yes, within a certain p…" at bounding box center [174, 113] width 146 height 9
click at [101, 109] on select "-- Please select -- Yes, specific date (please specify) Yes, within a certain p…" at bounding box center [174, 113] width 146 height 9
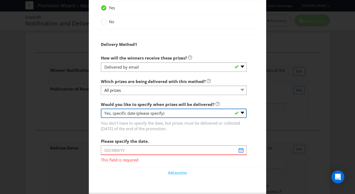
click at [135, 111] on select "-- Please select -- Yes, specific date (please specify) Yes, within a certain p…" at bounding box center [174, 113] width 146 height 9
click at [101, 109] on select "-- Please select -- Yes, specific date (please specify) Yes, within a certain p…" at bounding box center [174, 113] width 146 height 9
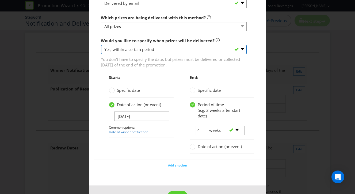
scroll to position [647, 0]
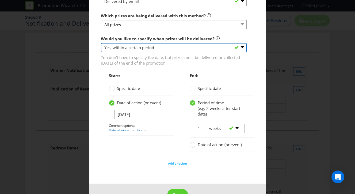
click at [119, 46] on select "-- Please select -- Yes, specific date (please specify) Yes, within a certain p…" at bounding box center [174, 47] width 146 height 9
select select "NO"
click at [101, 52] on select "-- Please select -- Yes, specific date (please specify) Yes, within a certain p…" at bounding box center [174, 47] width 146 height 9
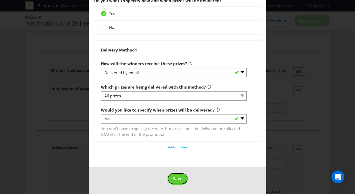
click at [176, 179] on span "Save" at bounding box center [178, 179] width 10 height 6
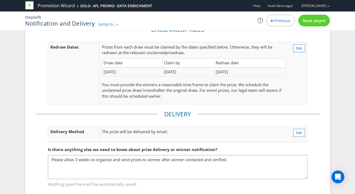
scroll to position [106, 0]
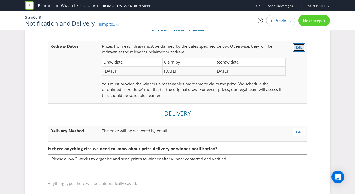
click at [296, 48] on span "Edit" at bounding box center [299, 47] width 6 height 5
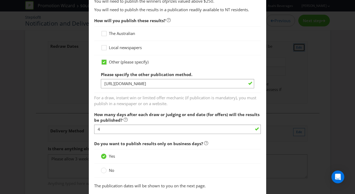
scroll to position [576, 0]
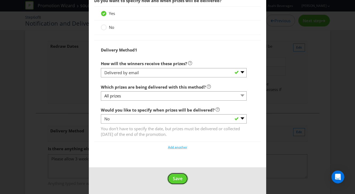
click at [176, 178] on span "Save" at bounding box center [178, 179] width 10 height 6
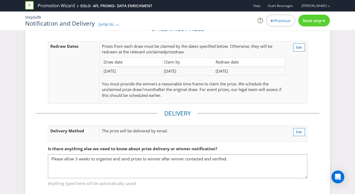
scroll to position [107, 0]
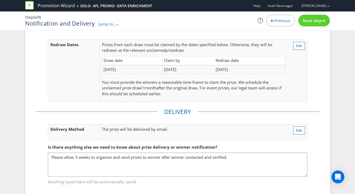
drag, startPoint x: 236, startPoint y: 69, endPoint x: 217, endPoint y: 69, distance: 19.5
click at [216, 69] on td "[DATE]" at bounding box center [249, 69] width 71 height 9
click at [242, 68] on td "[DATE]" at bounding box center [249, 69] width 71 height 9
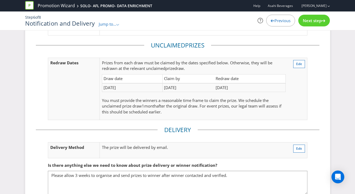
scroll to position [89, 0]
drag, startPoint x: 109, startPoint y: 67, endPoint x: 192, endPoint y: 70, distance: 83.2
click at [192, 70] on p "Prize s from each draw must be claimed by the dates specified below. Otherwise,…" at bounding box center [193, 65] width 183 height 11
drag, startPoint x: 186, startPoint y: 86, endPoint x: 170, endPoint y: 89, distance: 17.0
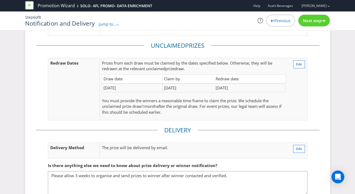
click at [148, 87] on tr "[DATE] [DATE] [DATE]" at bounding box center [193, 88] width 183 height 9
click at [203, 93] on div "Draw date Claim by Redraw date [DATE] [DATE] [DATE]" at bounding box center [193, 87] width 183 height 24
drag, startPoint x: 195, startPoint y: 102, endPoint x: 237, endPoint y: 102, distance: 42.8
click at [237, 102] on span "You must provide the winners a reasonable time frame to claim the prize. We sch…" at bounding box center [185, 103] width 166 height 11
drag, startPoint x: 237, startPoint y: 102, endPoint x: 285, endPoint y: 67, distance: 59.2
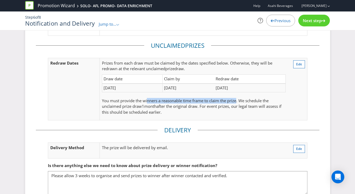
click at [238, 101] on span "You must provide the winners a reasonable time frame to claim the prize. We sch…" at bounding box center [185, 103] width 166 height 11
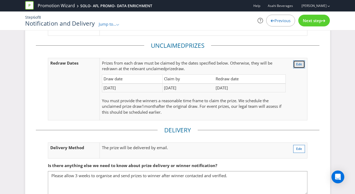
click at [298, 65] on span "Edit" at bounding box center [299, 64] width 6 height 5
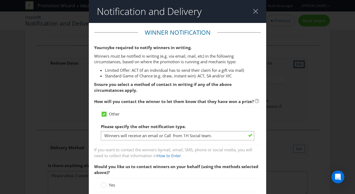
scroll to position [504, 0]
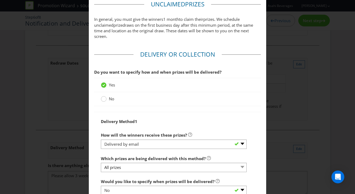
click at [105, 99] on circle at bounding box center [103, 98] width 5 height 5
click at [0, 0] on input "No" at bounding box center [0, 0] width 0 height 0
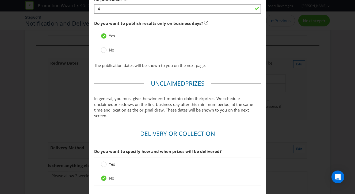
scroll to position [462, 0]
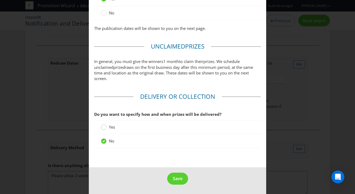
click at [104, 127] on circle at bounding box center [103, 127] width 5 height 5
click at [0, 0] on input "Yes" at bounding box center [0, 0] width 0 height 0
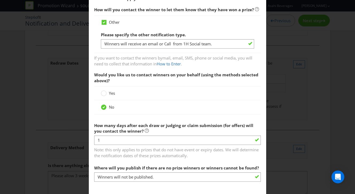
scroll to position [102, 0]
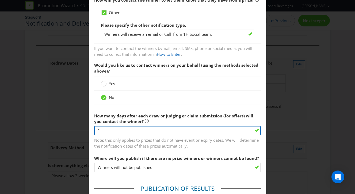
click at [112, 130] on input "1" at bounding box center [177, 130] width 167 height 9
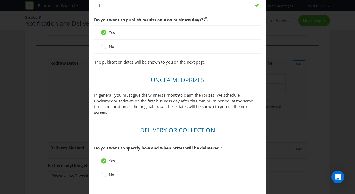
scroll to position [428, 0]
drag, startPoint x: 135, startPoint y: 103, endPoint x: 198, endPoint y: 102, distance: 63.1
click at [198, 102] on span "draws on the first business day after this minimum period, at the same time and…" at bounding box center [173, 107] width 159 height 17
drag, startPoint x: 198, startPoint y: 102, endPoint x: 171, endPoint y: 101, distance: 27.8
click at [198, 102] on span "draws on the first business day after this minimum period, at the same time and…" at bounding box center [173, 107] width 159 height 17
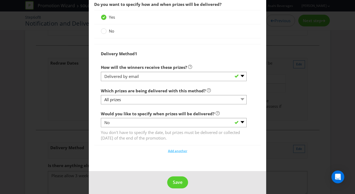
scroll to position [576, 0]
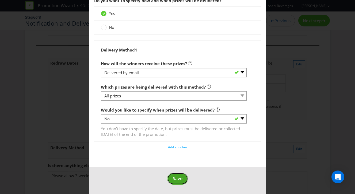
click at [176, 177] on span "Save" at bounding box center [178, 179] width 10 height 6
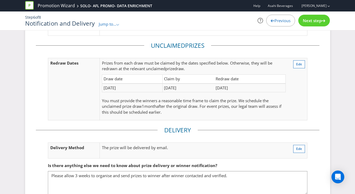
scroll to position [118, 0]
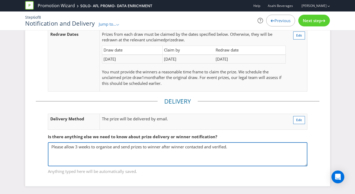
drag, startPoint x: 234, startPoint y: 148, endPoint x: 41, endPoint y: 148, distance: 193.0
click at [41, 148] on fieldset "Is there anything else we need to know about prize delivery or winner notificat…" at bounding box center [177, 150] width 283 height 55
type textarea "Asahi Team Member will"
drag, startPoint x: 115, startPoint y: 150, endPoint x: 37, endPoint y: 149, distance: 78.0
click at [37, 149] on fieldset "Is there anything else we need to know about prize delivery or winner notificat…" at bounding box center [177, 150] width 283 height 55
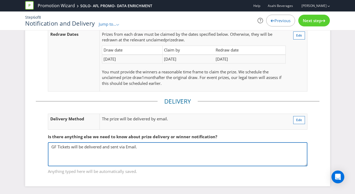
click at [51, 148] on textarea "Please allow 3 weeks to organise and send prizes to winner after winner contact…" at bounding box center [177, 154] width 259 height 24
click at [196, 144] on textarea "Please allow 3 weeks to organise and send prizes to winner after winner contact…" at bounding box center [177, 154] width 259 height 24
click at [197, 147] on textarea "Please allow 3 weeks to organise and send prizes to winner after winner contact…" at bounding box center [177, 154] width 259 height 24
type textarea "2025 Toyota AFL Grand Final Tickets will be delivered and sent via Email before…"
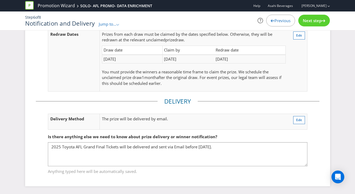
click at [313, 20] on span "Next step" at bounding box center [312, 20] width 19 height 5
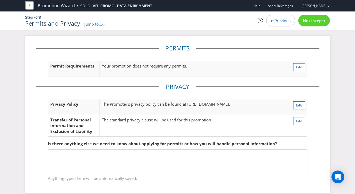
scroll to position [7, 0]
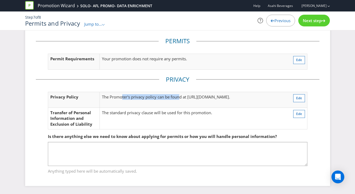
drag, startPoint x: 122, startPoint y: 97, endPoint x: 180, endPoint y: 98, distance: 58.5
click at [180, 98] on span "The Promoter's privacy policy can be found at" at bounding box center [144, 96] width 84 height 5
drag, startPoint x: 122, startPoint y: 113, endPoint x: 156, endPoint y: 113, distance: 33.7
click at [156, 113] on td "The standard privacy clause will be used for this promotion." at bounding box center [190, 119] width 181 height 22
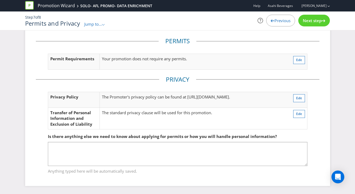
drag, startPoint x: 156, startPoint y: 113, endPoint x: 142, endPoint y: 119, distance: 14.6
click at [156, 113] on td "The standard privacy clause will be used for this promotion." at bounding box center [190, 119] width 181 height 22
click at [319, 19] on span "Next step" at bounding box center [312, 20] width 19 height 5
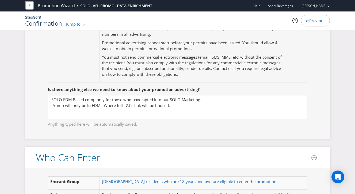
scroll to position [231, 0]
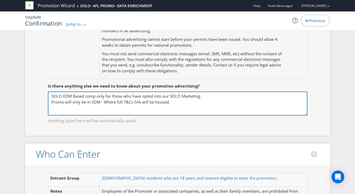
drag, startPoint x: 206, startPoint y: 96, endPoint x: 197, endPoint y: 96, distance: 9.6
click at [206, 96] on textarea "SOLO EDM Based comp only for those who have opted into our SOLO Marketing. Prom…" at bounding box center [177, 104] width 259 height 24
click at [187, 104] on textarea "SOLO EDM Based comp only for those who have opted into our SOLO Marketing. Prom…" at bounding box center [177, 104] width 259 height 24
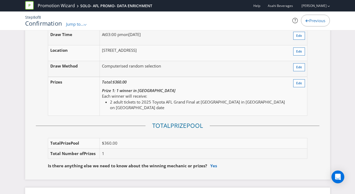
scroll to position [640, 0]
click at [301, 82] on span "Edit" at bounding box center [299, 83] width 6 height 5
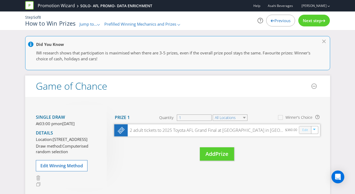
click at [306, 131] on link "Edit" at bounding box center [305, 130] width 6 height 6
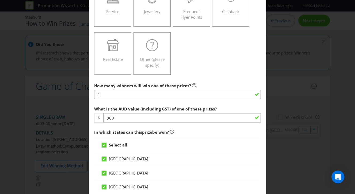
scroll to position [178, 0]
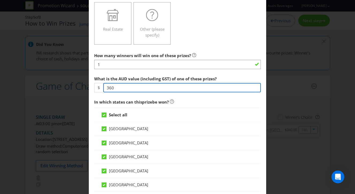
click at [133, 88] on input "360" at bounding box center [182, 87] width 158 height 9
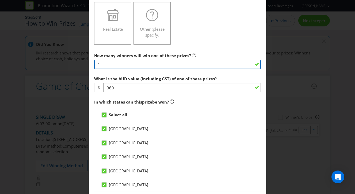
click at [109, 62] on input "1" at bounding box center [177, 64] width 167 height 9
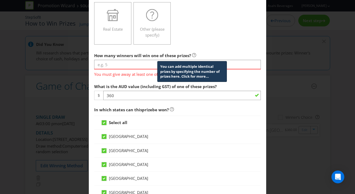
click at [194, 56] on icon at bounding box center [194, 55] width 4 height 4
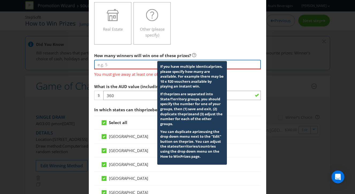
click at [116, 61] on input "number" at bounding box center [177, 64] width 167 height 9
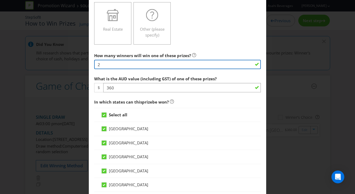
type input "2"
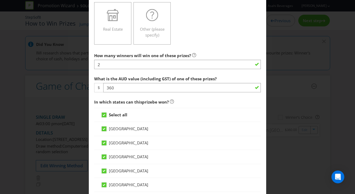
drag, startPoint x: 126, startPoint y: 56, endPoint x: 181, endPoint y: 54, distance: 55.3
click at [181, 54] on span "How many winners will win one of these prizes?" at bounding box center [142, 55] width 97 height 5
click at [180, 55] on span "How many winners will win one of these prizes?" at bounding box center [142, 55] width 97 height 5
drag, startPoint x: 133, startPoint y: 54, endPoint x: 160, endPoint y: 56, distance: 26.8
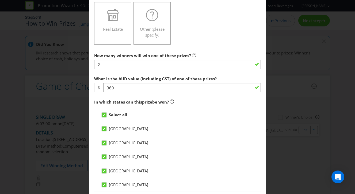
click at [182, 56] on span "How many winners will win one of these prizes?" at bounding box center [142, 55] width 97 height 5
click at [160, 56] on span "How many winners will win one of these prizes?" at bounding box center [142, 55] width 97 height 5
drag, startPoint x: 125, startPoint y: 56, endPoint x: 168, endPoint y: 56, distance: 43.8
click at [168, 56] on span "How many winners will win one of these prizes?" at bounding box center [142, 55] width 97 height 5
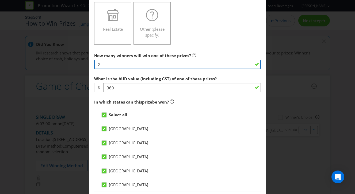
click at [119, 65] on input "2" at bounding box center [177, 64] width 167 height 9
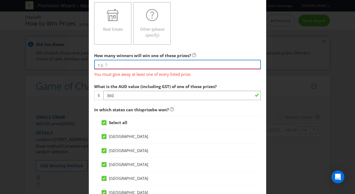
type input "1"
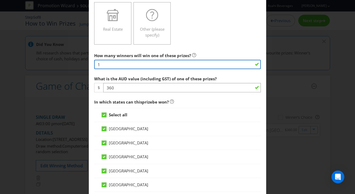
click at [113, 64] on input "1" at bounding box center [177, 64] width 167 height 9
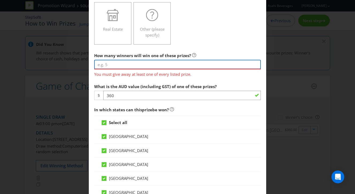
type input "2"
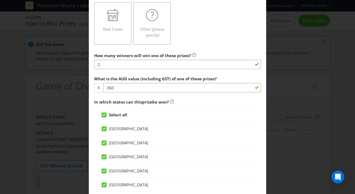
click at [223, 50] on main "[GEOGRAPHIC_DATA] [GEOGRAPHIC_DATA] [GEOGRAPHIC_DATA] [GEOGRAPHIC_DATA] [GEOGRA…" at bounding box center [177, 190] width 177 height 690
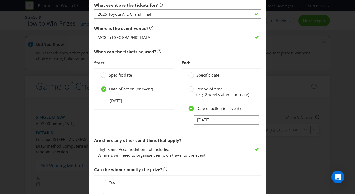
scroll to position [545, 0]
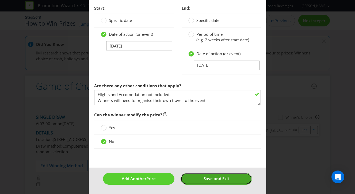
click at [201, 180] on button "Save and Exit" at bounding box center [215, 178] width 71 height 11
type input "2"
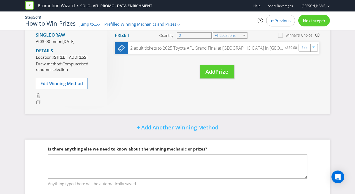
scroll to position [112, 0]
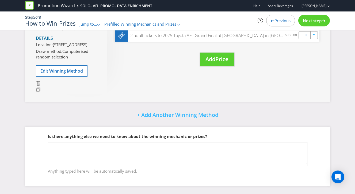
click at [314, 20] on span "Next step" at bounding box center [312, 20] width 19 height 5
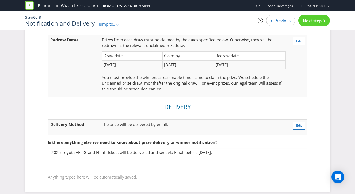
click at [313, 21] on span "Next step" at bounding box center [312, 20] width 19 height 5
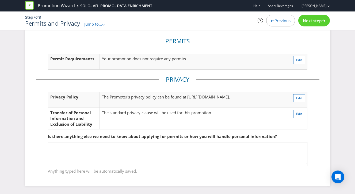
click at [313, 21] on span "Next step" at bounding box center [312, 20] width 19 height 5
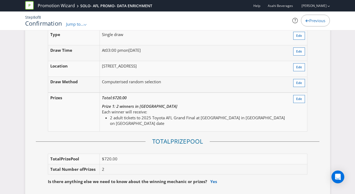
scroll to position [650, 0]
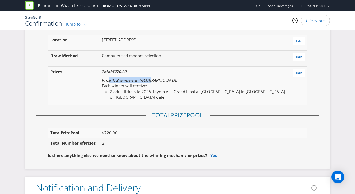
drag, startPoint x: 110, startPoint y: 81, endPoint x: 150, endPoint y: 81, distance: 40.1
click at [150, 81] on em "Prize 1: 2 winners in [GEOGRAPHIC_DATA]" at bounding box center [139, 80] width 75 height 5
drag, startPoint x: 150, startPoint y: 81, endPoint x: 136, endPoint y: 90, distance: 16.5
click at [150, 81] on em "Prize 1: 2 winners in [GEOGRAPHIC_DATA]" at bounding box center [139, 80] width 75 height 5
drag, startPoint x: 135, startPoint y: 92, endPoint x: 217, endPoint y: 91, distance: 81.2
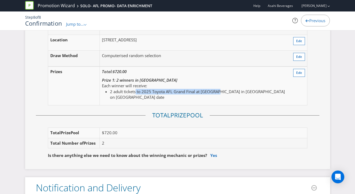
click at [217, 91] on li "2 adult tickets to 2025 Toyota AFL Grand Final at [GEOGRAPHIC_DATA] in [GEOGRAP…" at bounding box center [197, 94] width 175 height 11
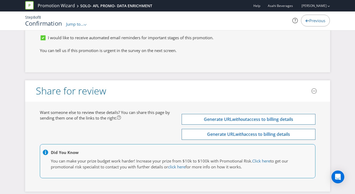
scroll to position [1798, 0]
